Goal: Check status: Check status

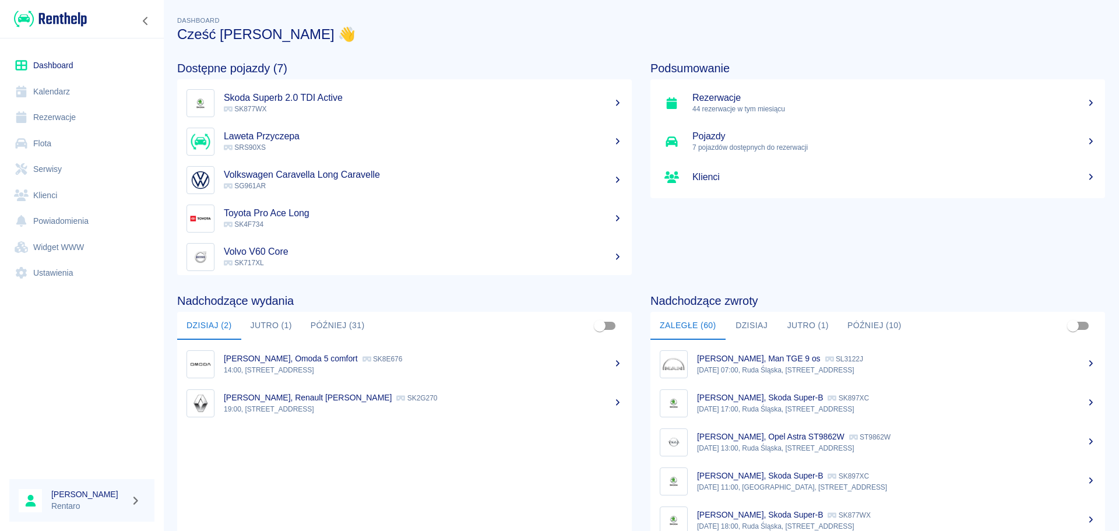
click at [64, 87] on link "Kalendarz" at bounding box center [81, 92] width 145 height 26
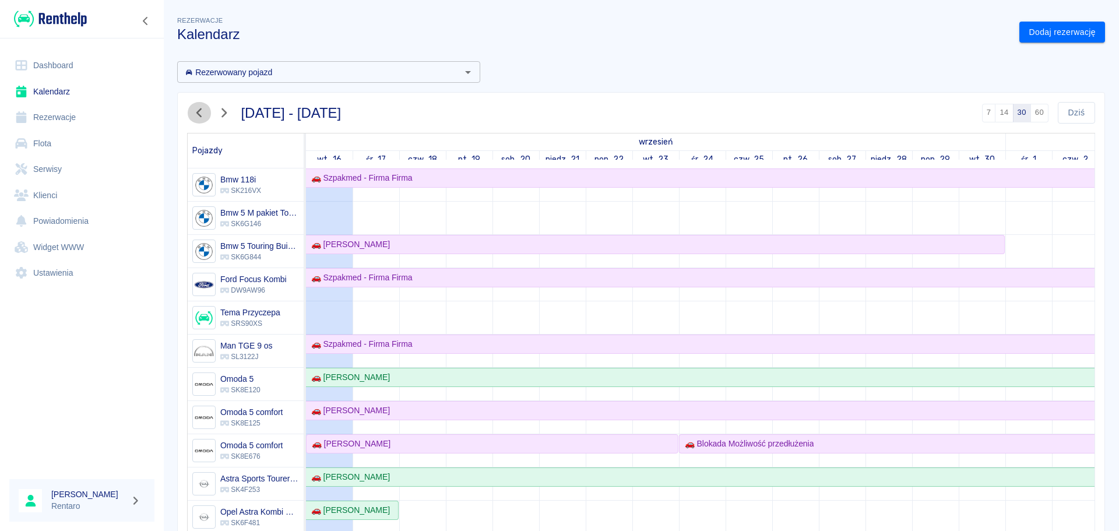
click at [201, 114] on icon "button" at bounding box center [199, 113] width 15 height 12
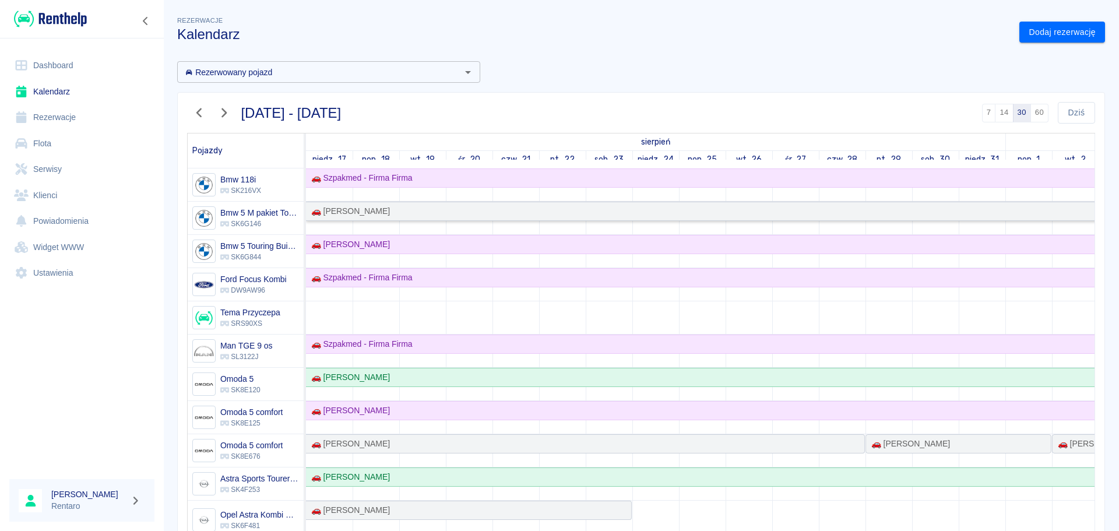
click at [419, 209] on div "🚗 [PERSON_NAME]" at bounding box center [888, 211] width 1163 height 12
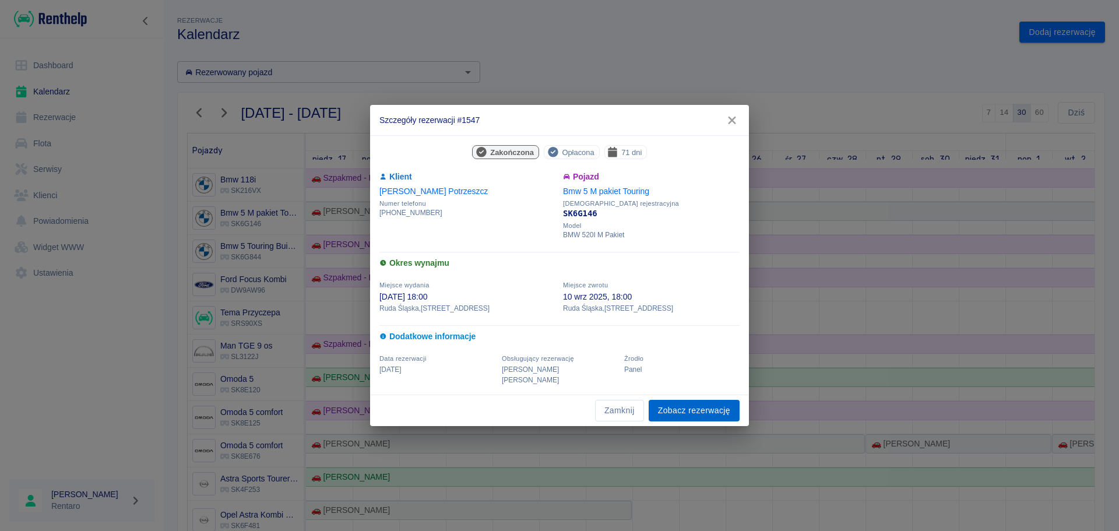
click at [684, 403] on link "Zobacz rezerwację" at bounding box center [694, 411] width 91 height 22
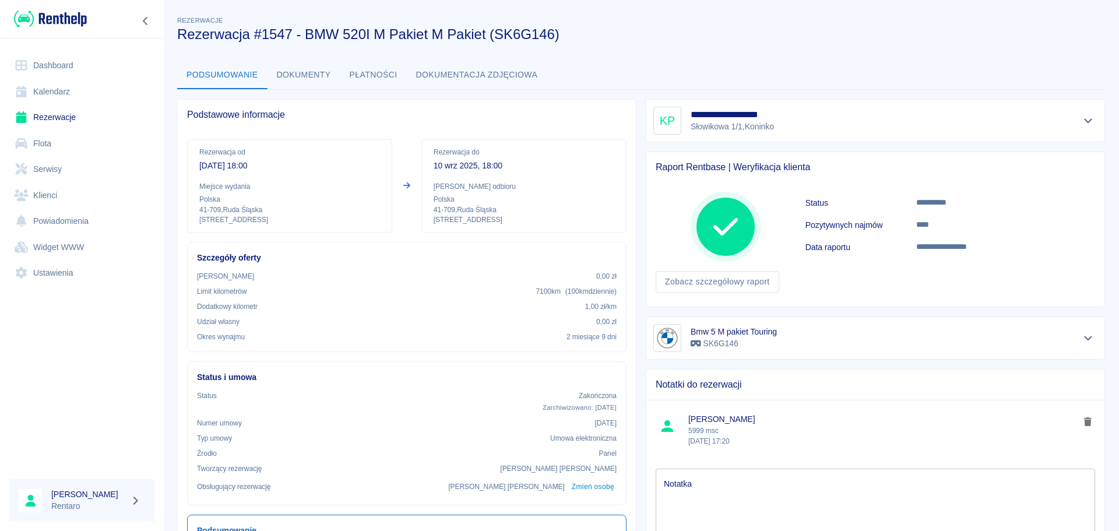
click at [456, 70] on button "Dokumentacja zdjęciowa" at bounding box center [477, 75] width 140 height 28
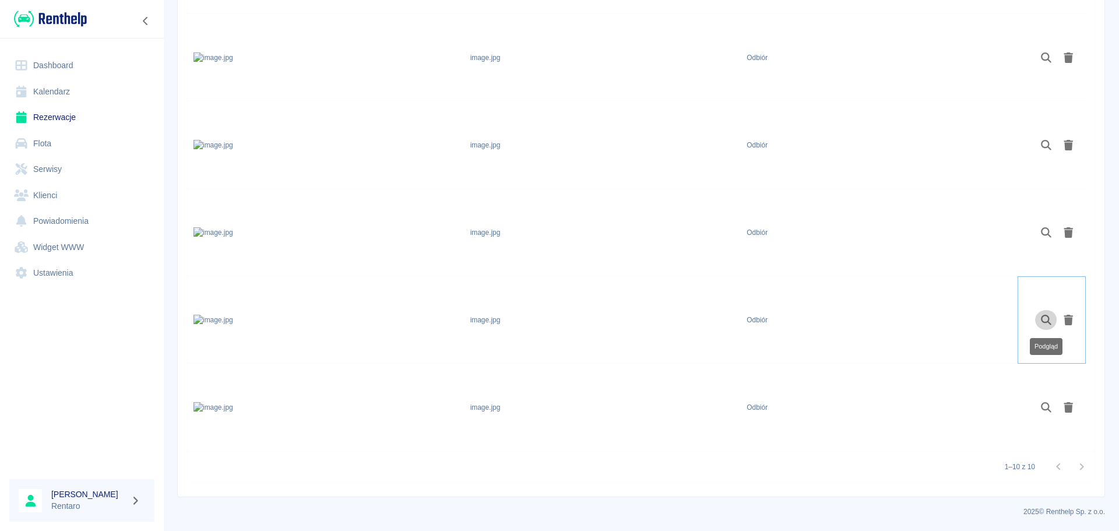
click at [1042, 316] on icon "Podgląd" at bounding box center [1046, 320] width 13 height 10
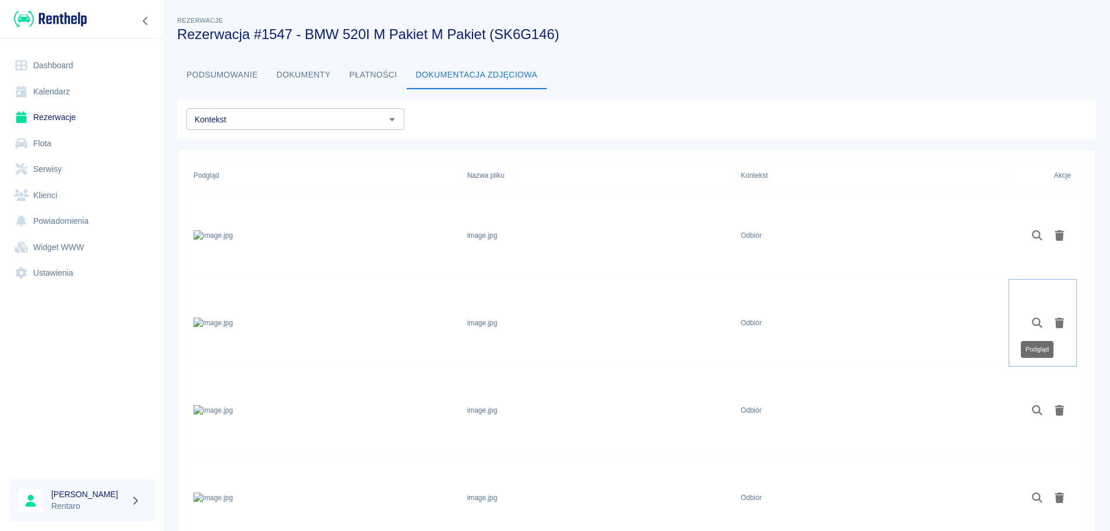
click at [1034, 325] on icon "Podgląd" at bounding box center [1037, 323] width 13 height 10
click at [1036, 400] on button "Podgląd" at bounding box center [1037, 410] width 23 height 20
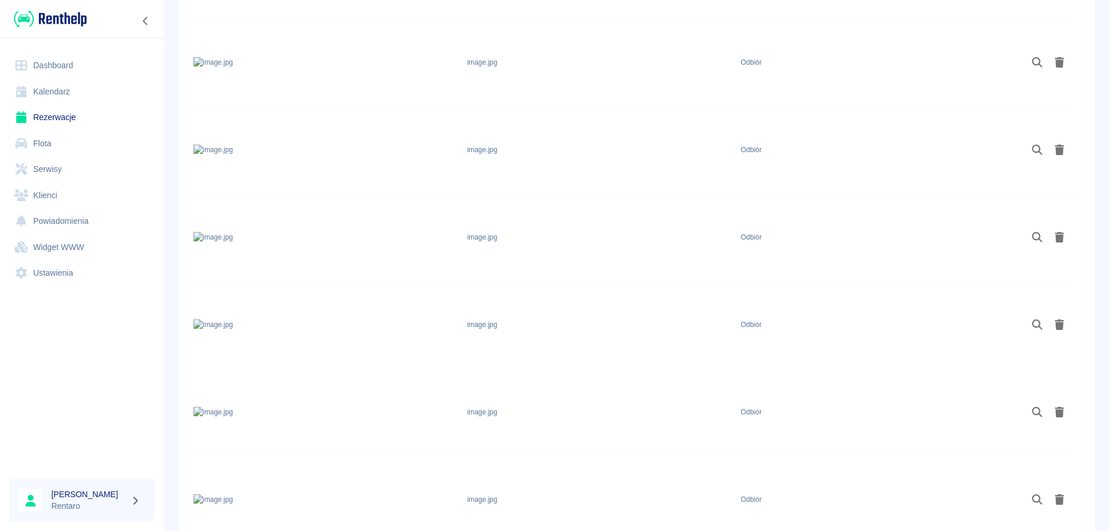
scroll to position [291, 0]
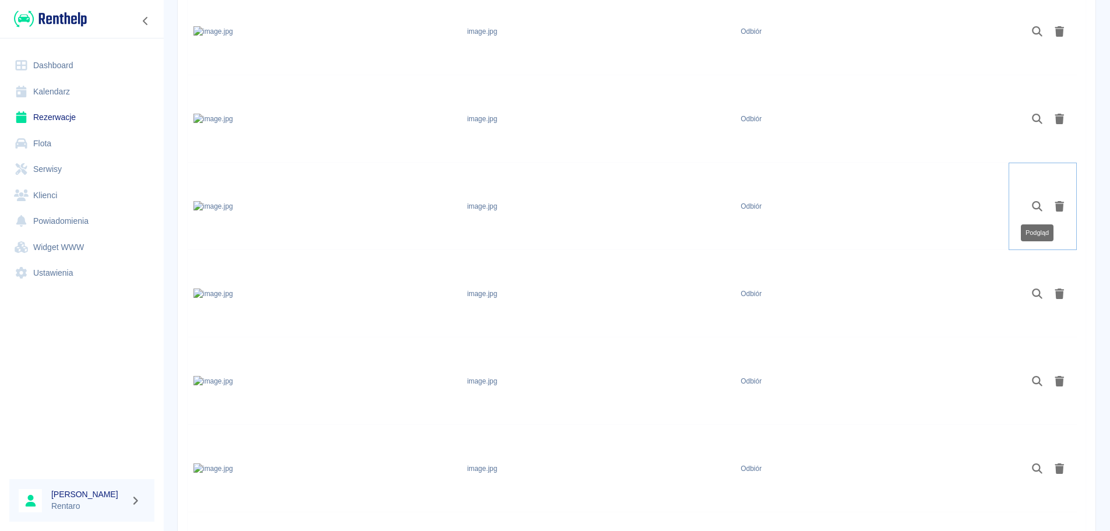
click at [1036, 205] on icon "Podgląd" at bounding box center [1037, 206] width 13 height 10
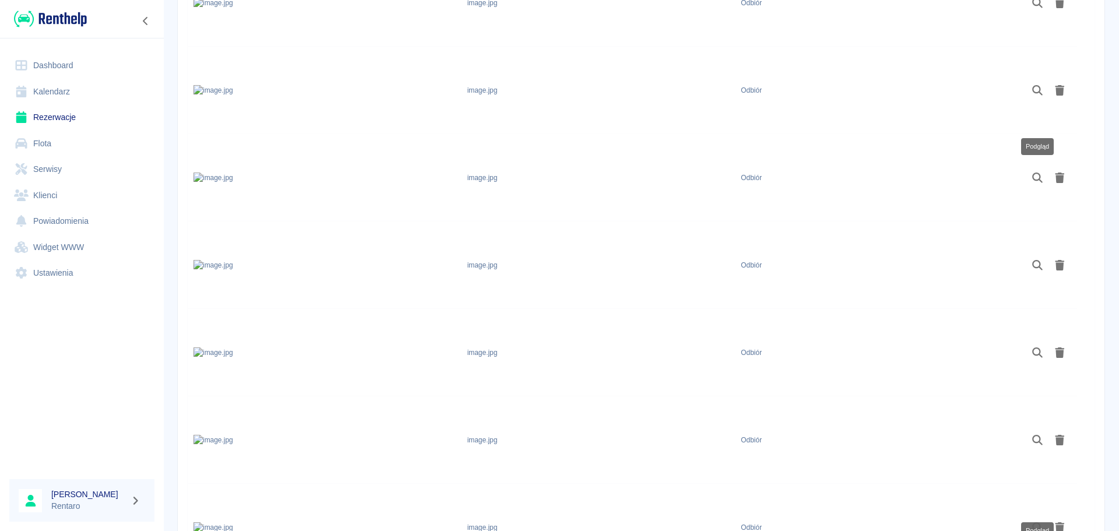
scroll to position [408, 0]
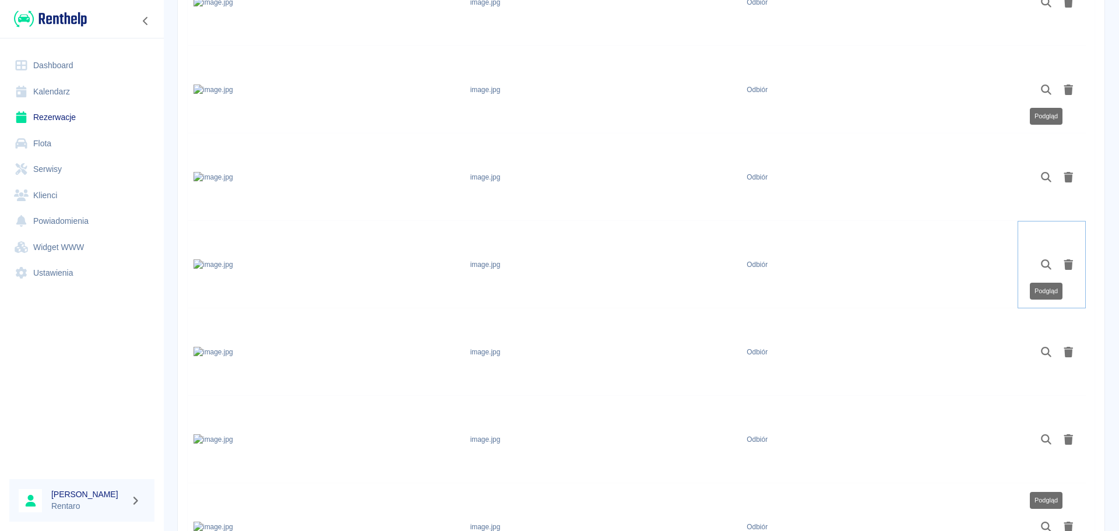
click at [1045, 266] on icon "Podgląd" at bounding box center [1046, 264] width 13 height 10
click at [1047, 355] on icon "Podgląd" at bounding box center [1046, 352] width 13 height 10
click at [1047, 430] on button "Podgląd" at bounding box center [1046, 440] width 23 height 20
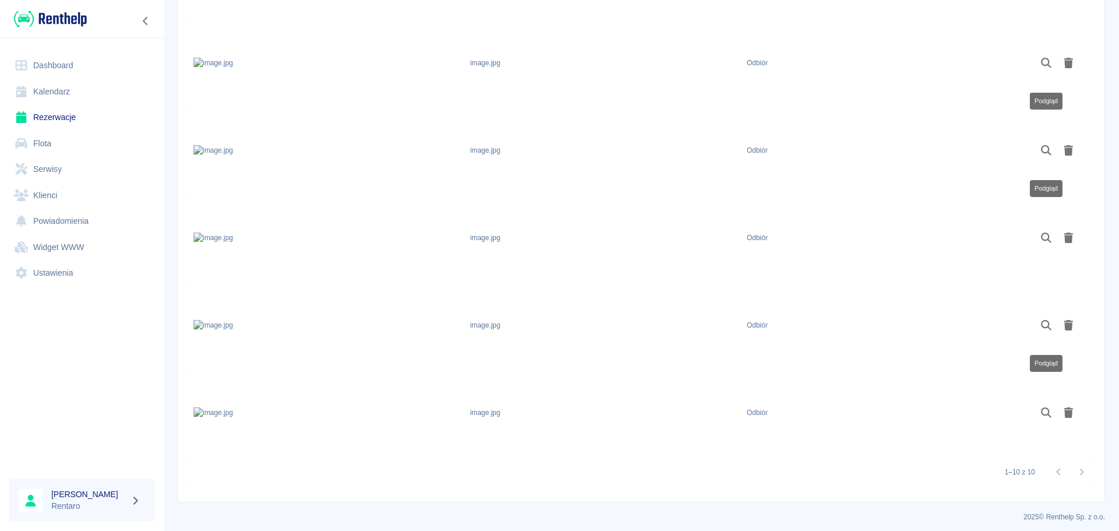
scroll to position [615, 0]
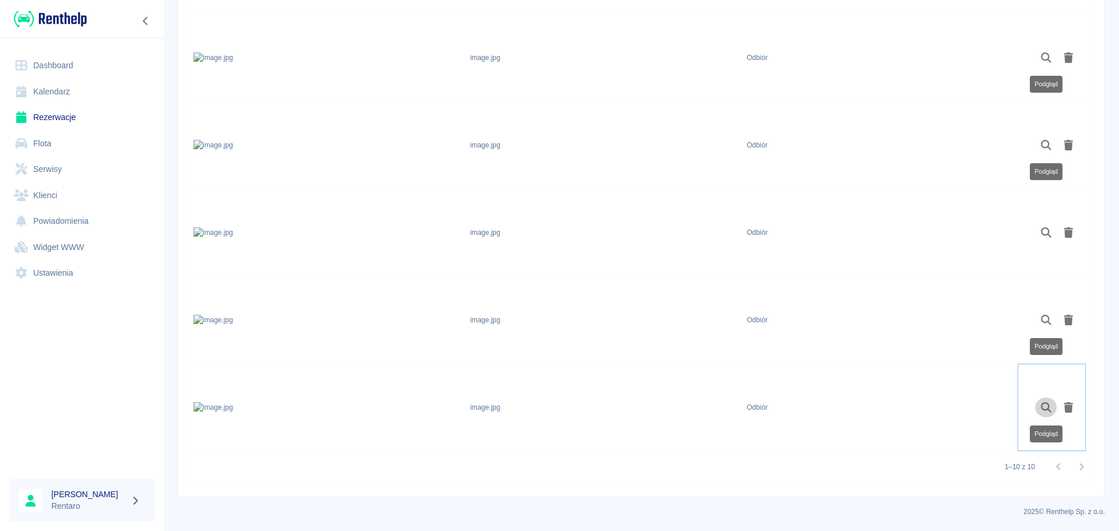
click at [1043, 410] on icon "Podgląd" at bounding box center [1046, 407] width 13 height 10
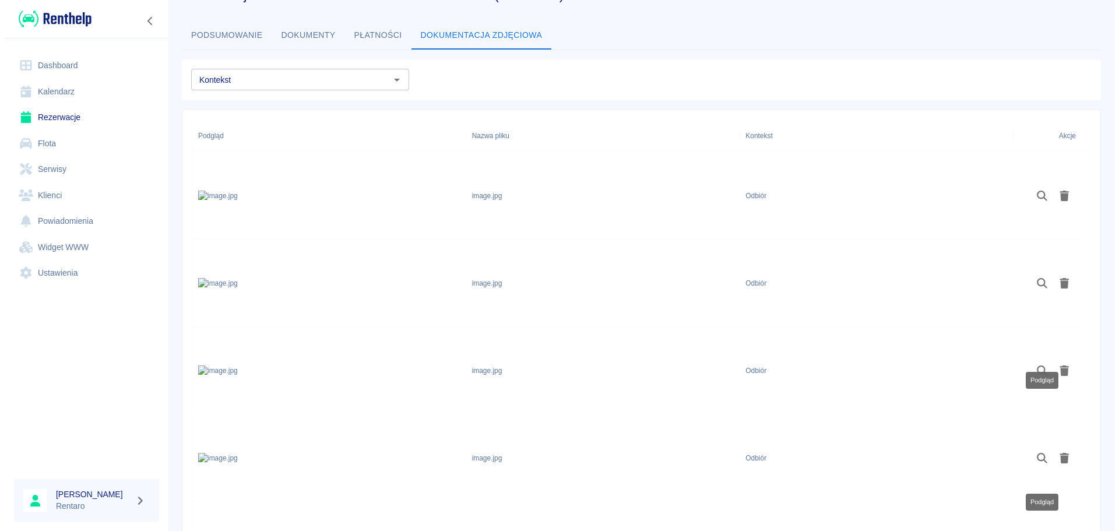
scroll to position [32, 0]
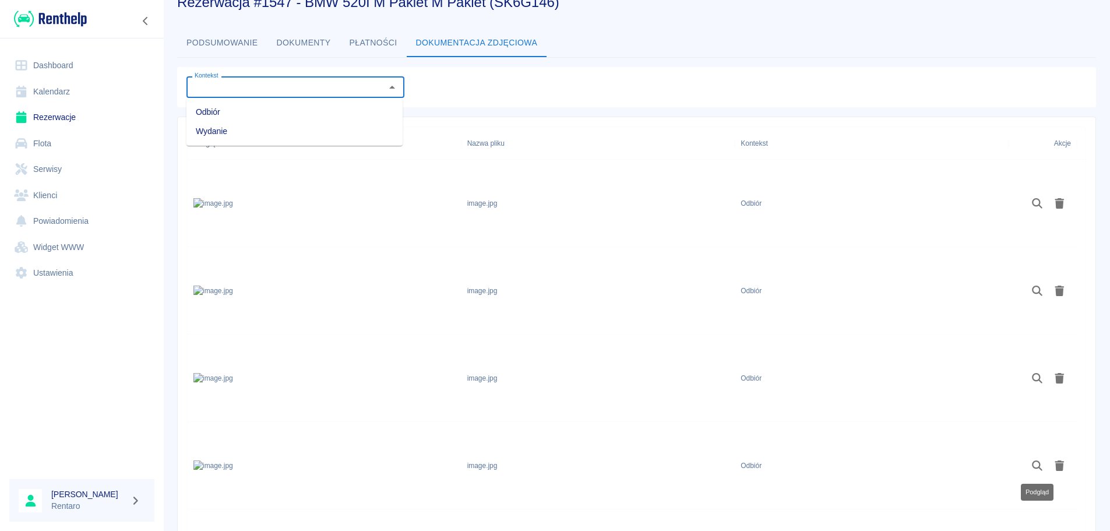
click at [301, 87] on input "Kontekst" at bounding box center [286, 87] width 192 height 15
click at [263, 130] on li "Wydanie" at bounding box center [295, 131] width 216 height 19
type input "Wydanie"
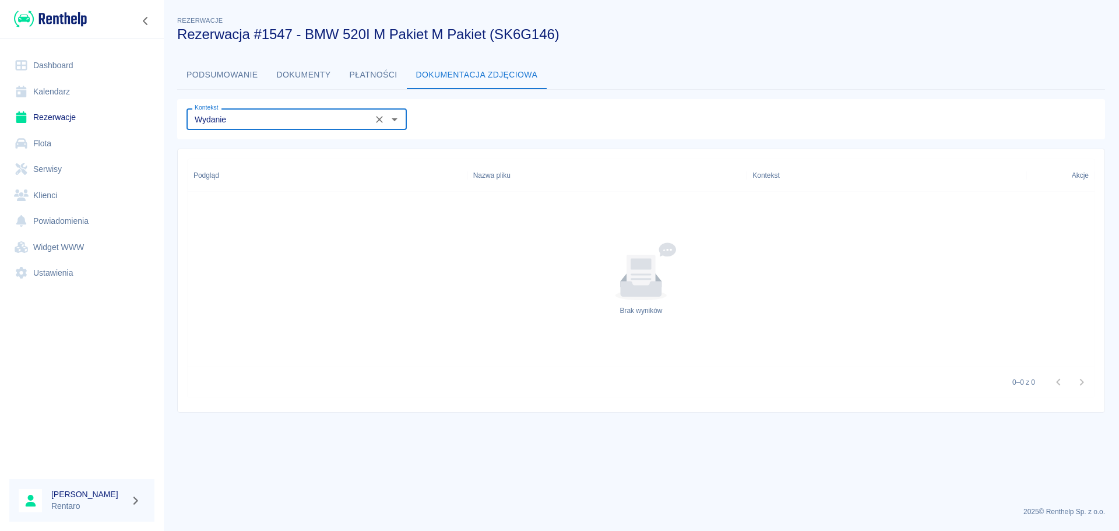
click at [379, 123] on icon "Wyczyść" at bounding box center [380, 120] width 12 height 12
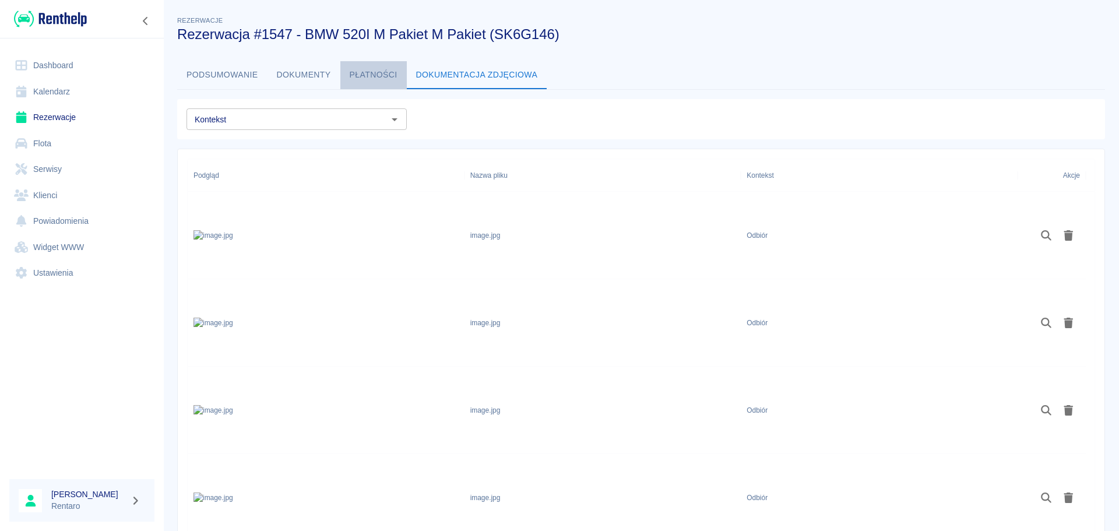
click at [387, 77] on button "Płatności" at bounding box center [373, 75] width 66 height 28
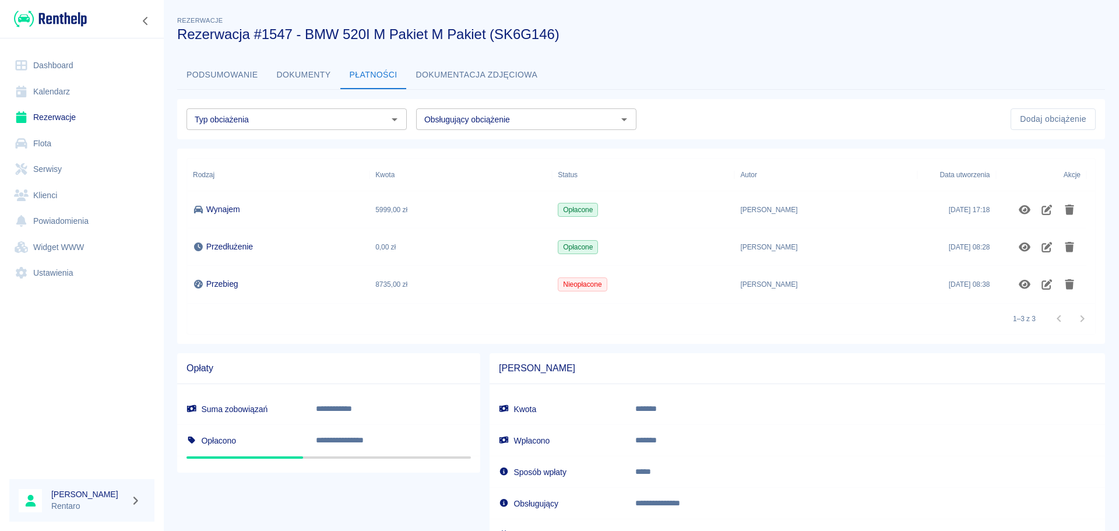
click at [456, 75] on button "Dokumentacja zdjęciowa" at bounding box center [477, 75] width 140 height 28
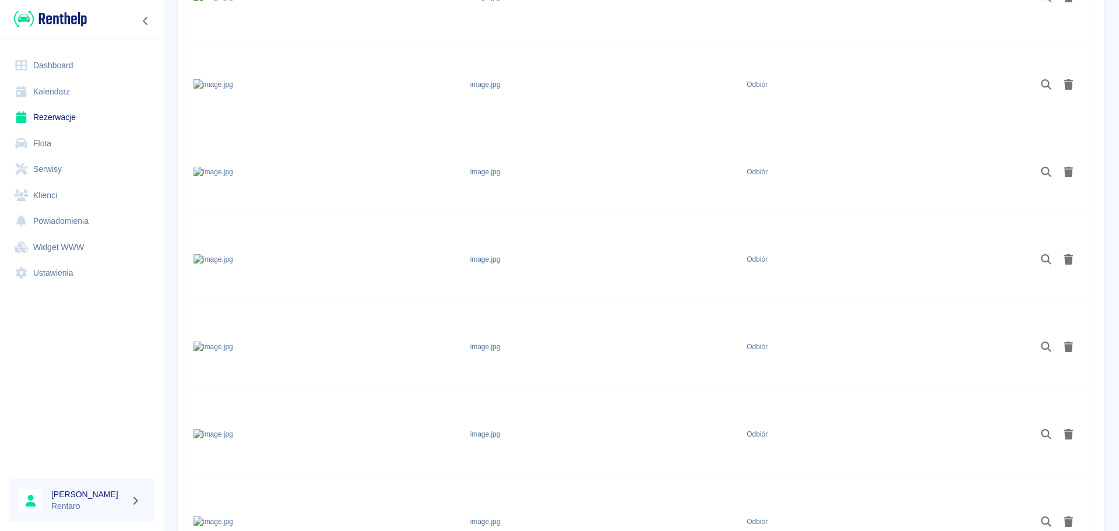
scroll to position [207, 0]
